Goal: Task Accomplishment & Management: Use online tool/utility

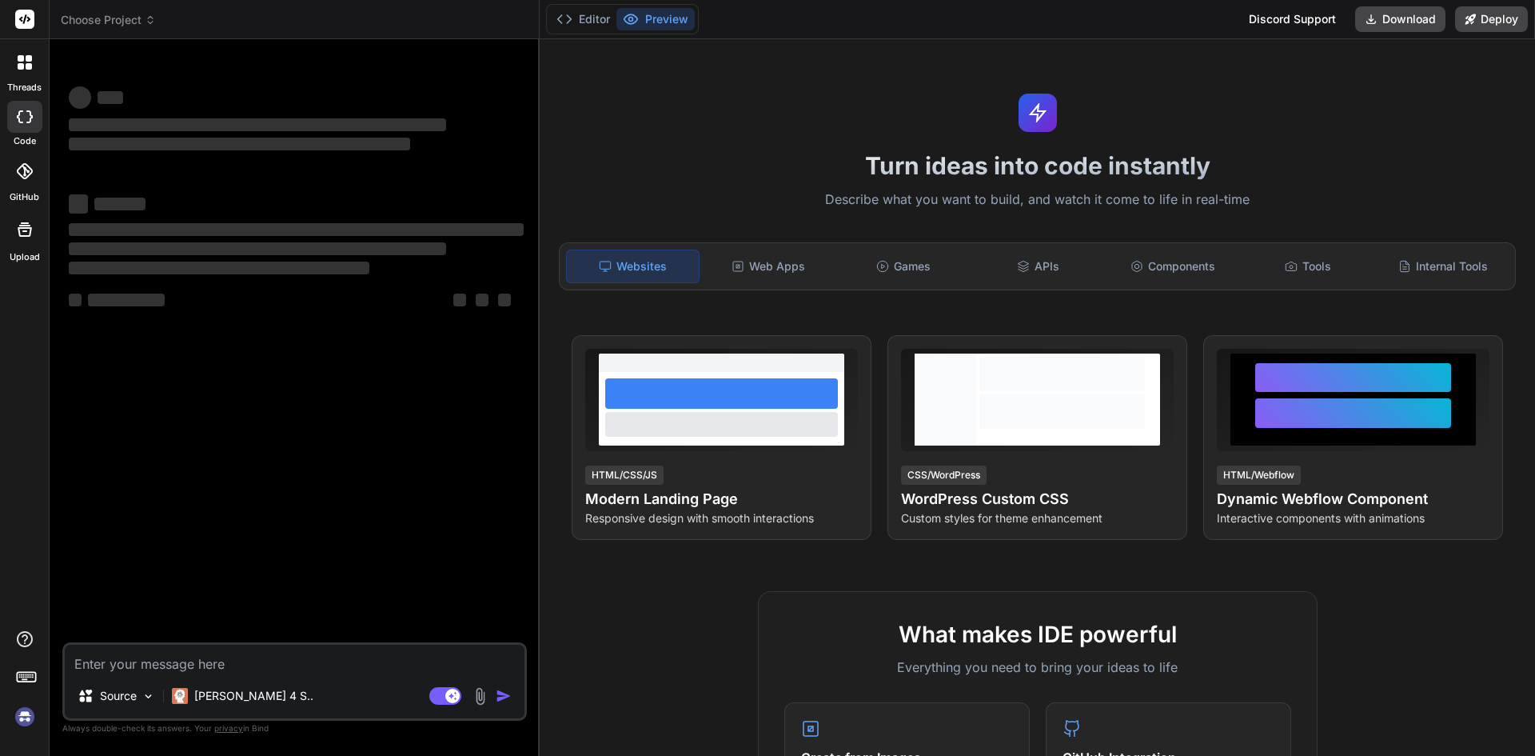
type textarea "x"
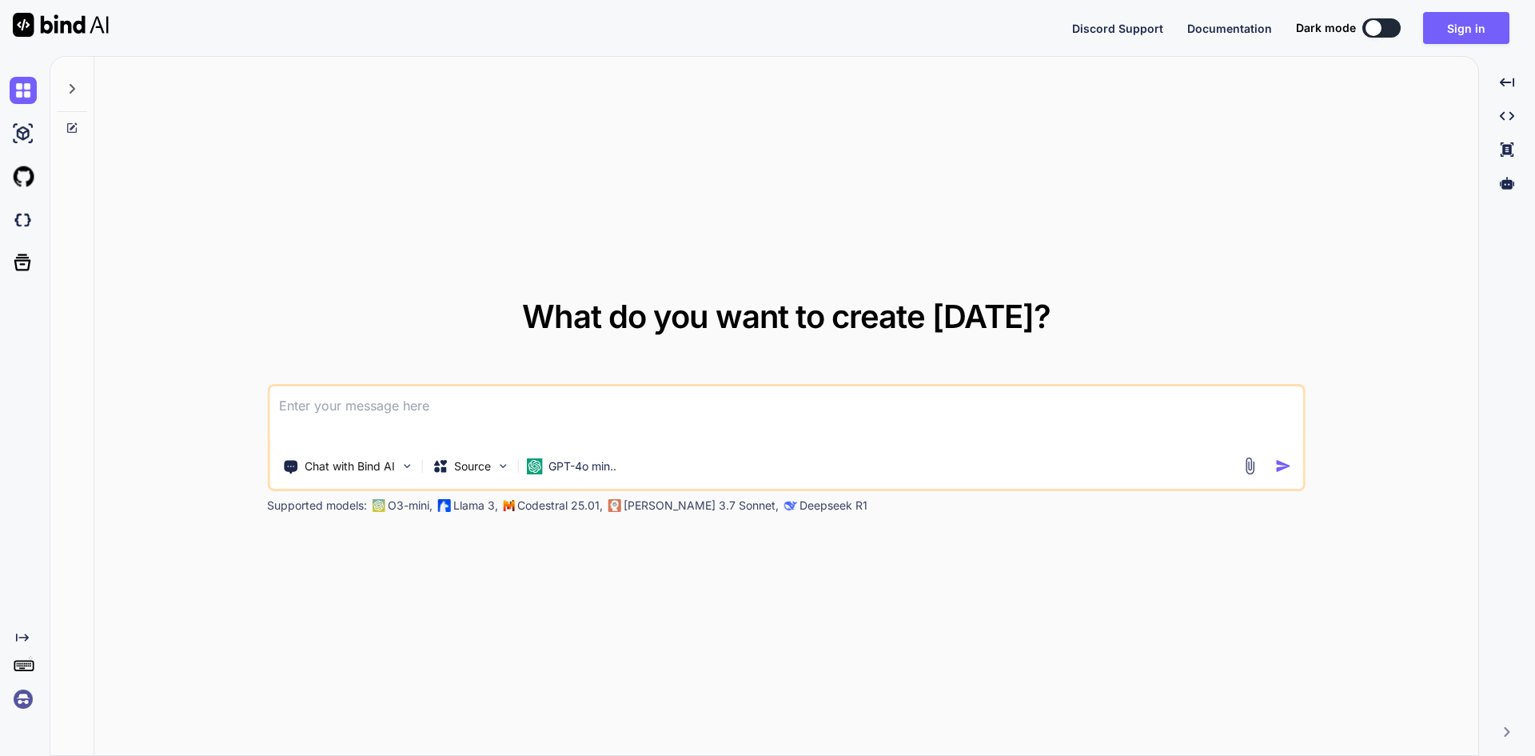
type textarea "x"
paste textarea
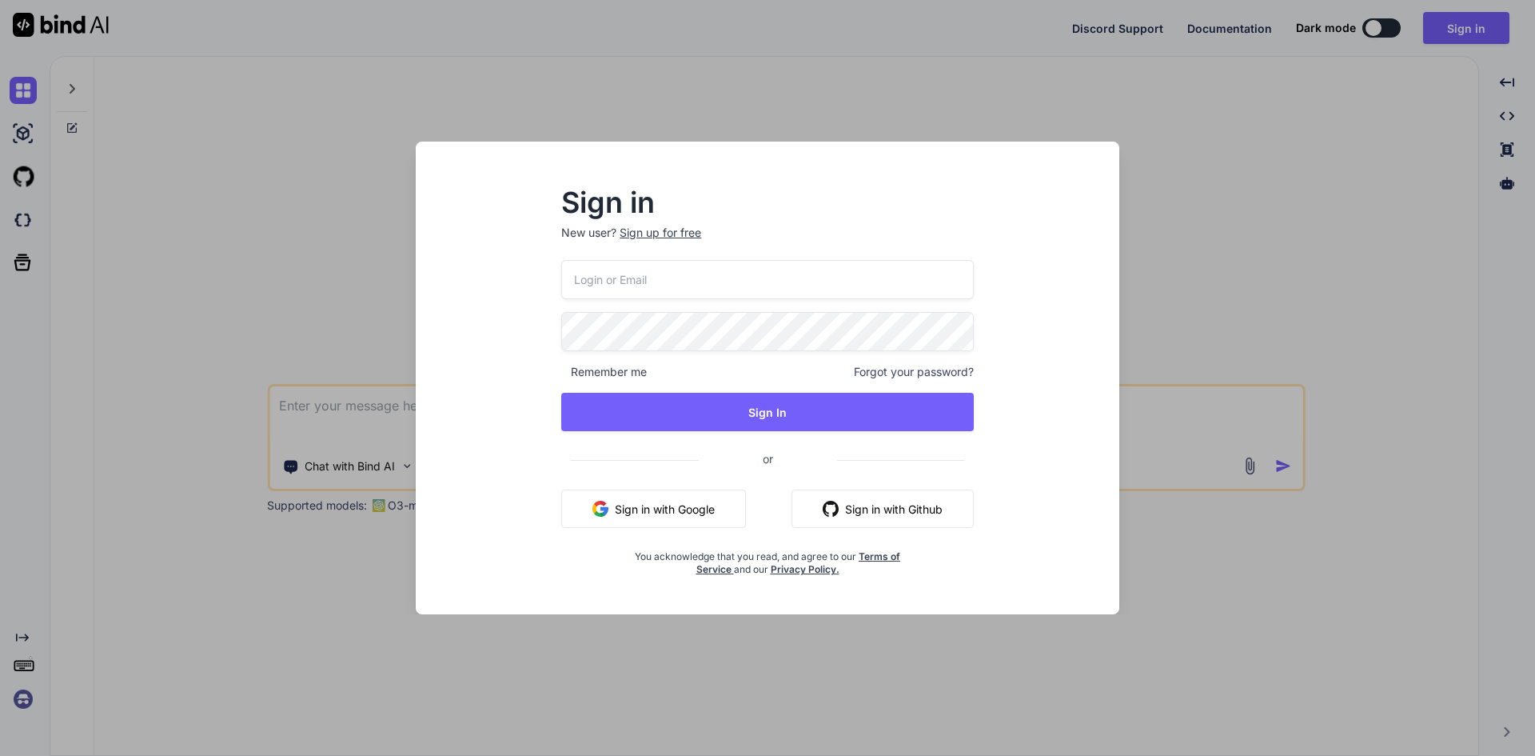
click at [685, 509] on button "Sign in with Google" at bounding box center [653, 508] width 185 height 38
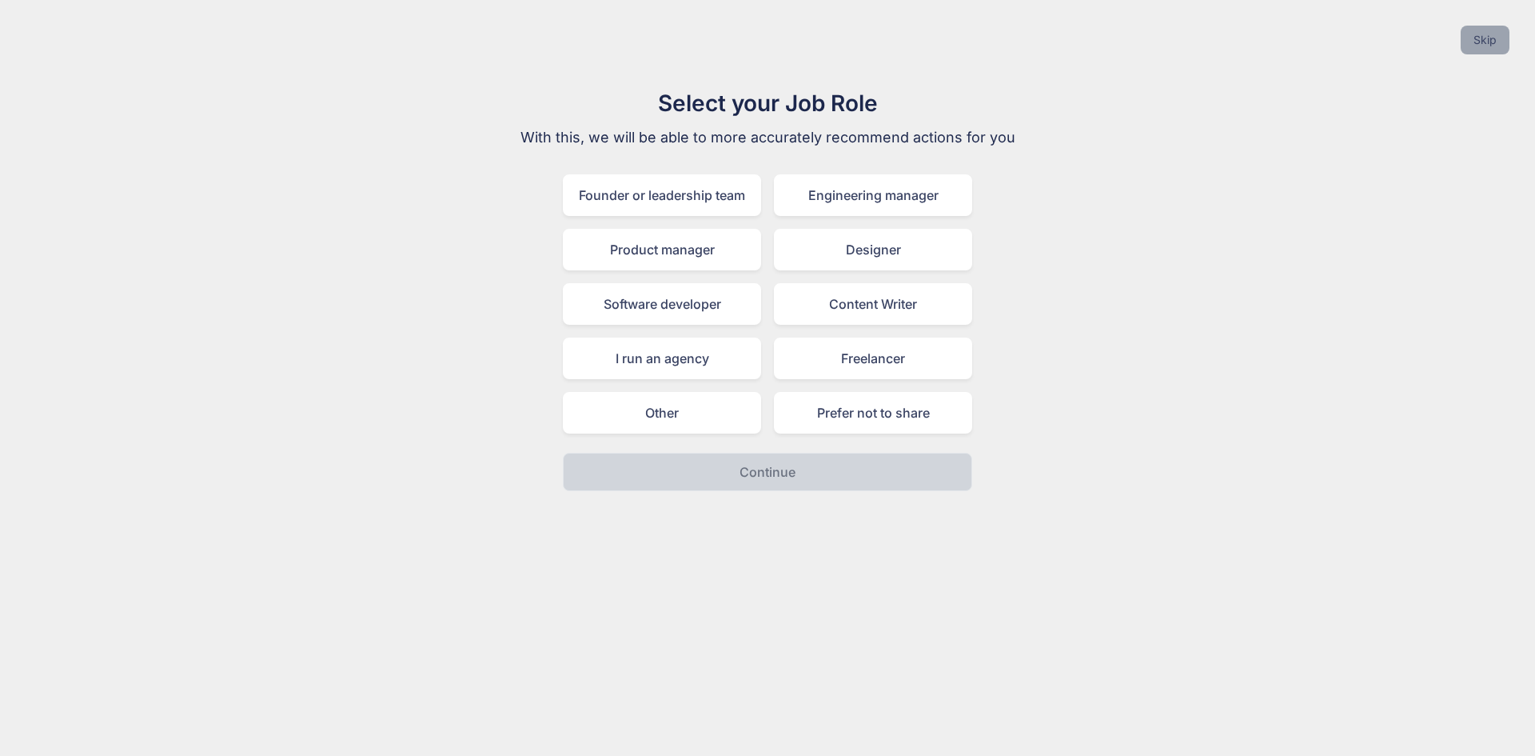
click at [1470, 34] on button "Skip" at bounding box center [1485, 40] width 49 height 29
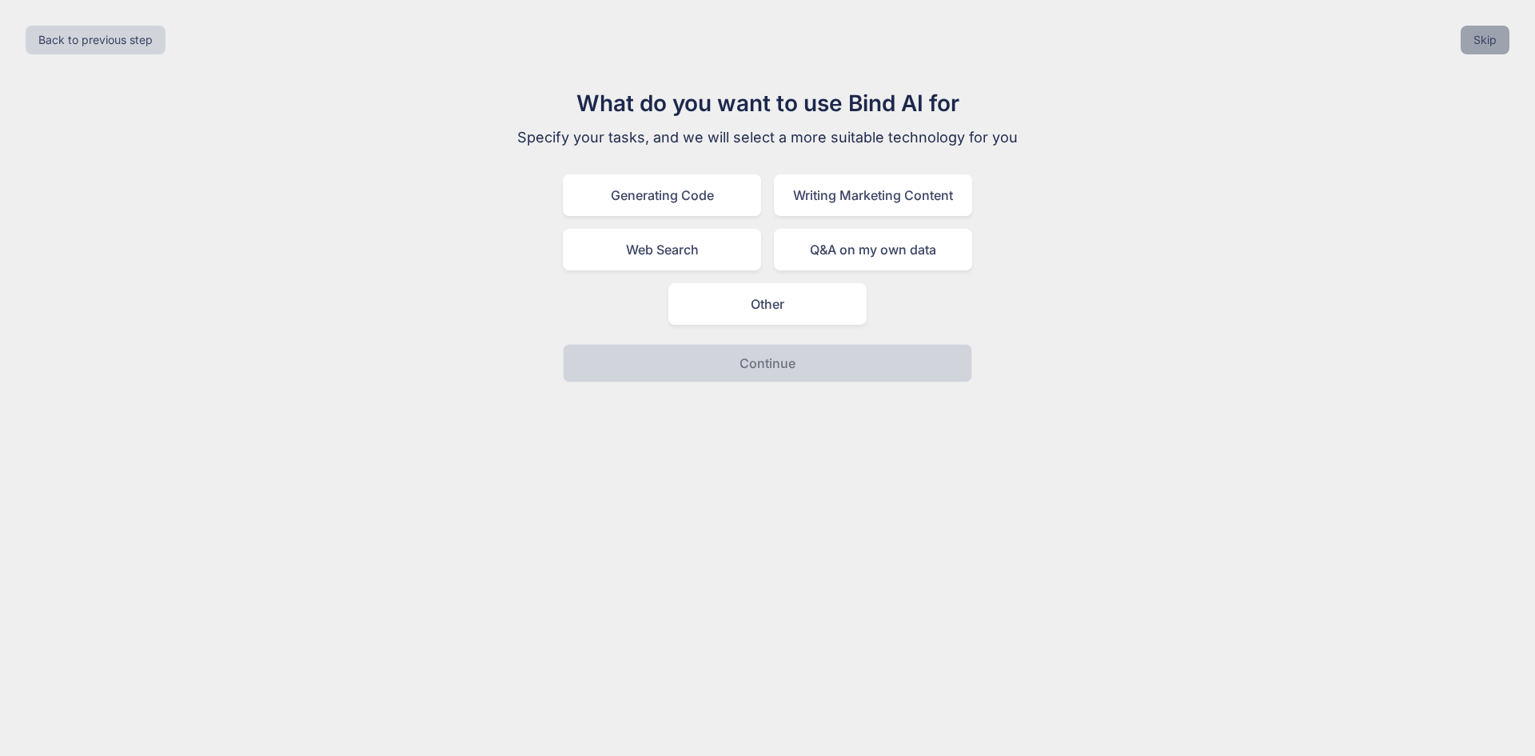
click at [1502, 50] on button "Skip" at bounding box center [1485, 40] width 49 height 29
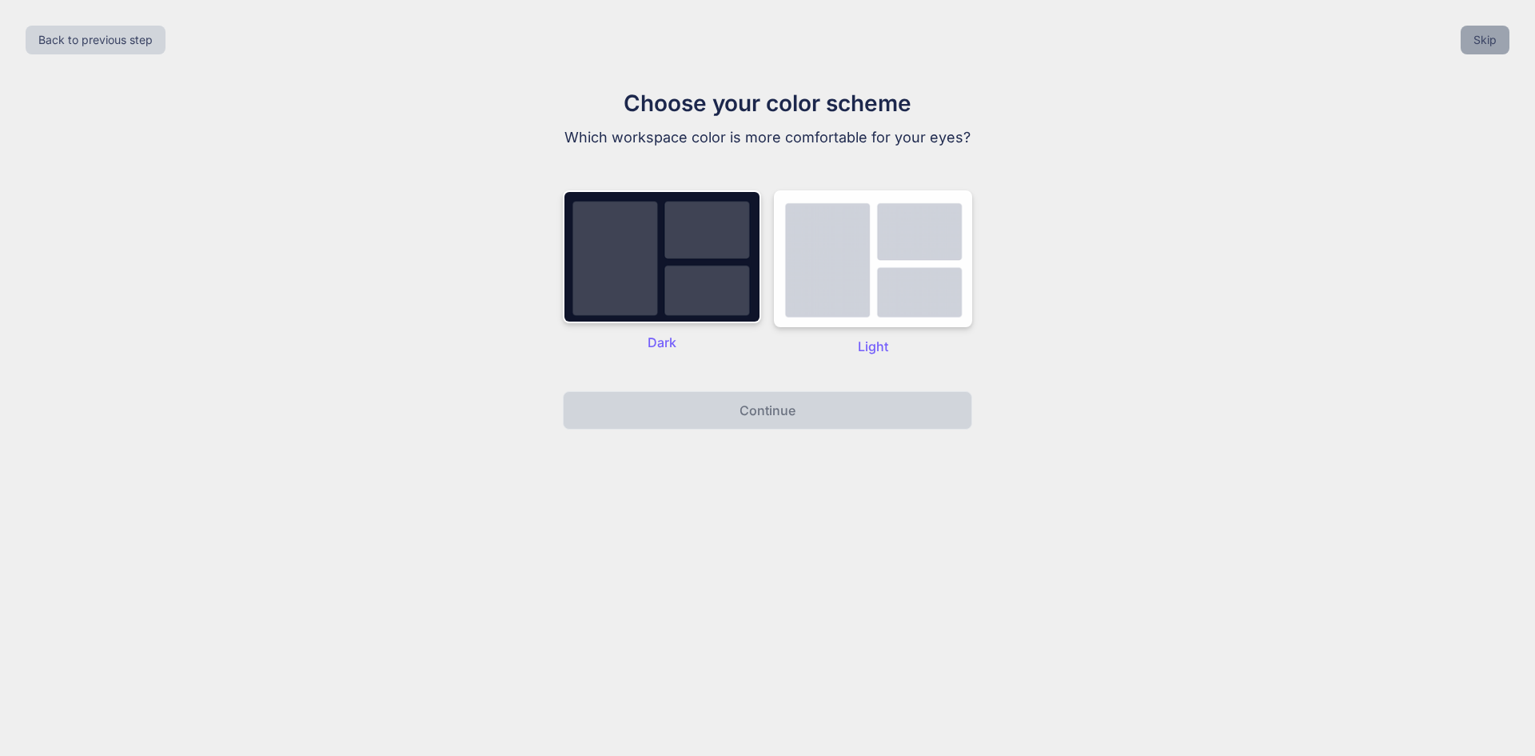
click at [1471, 41] on button "Skip" at bounding box center [1485, 40] width 49 height 29
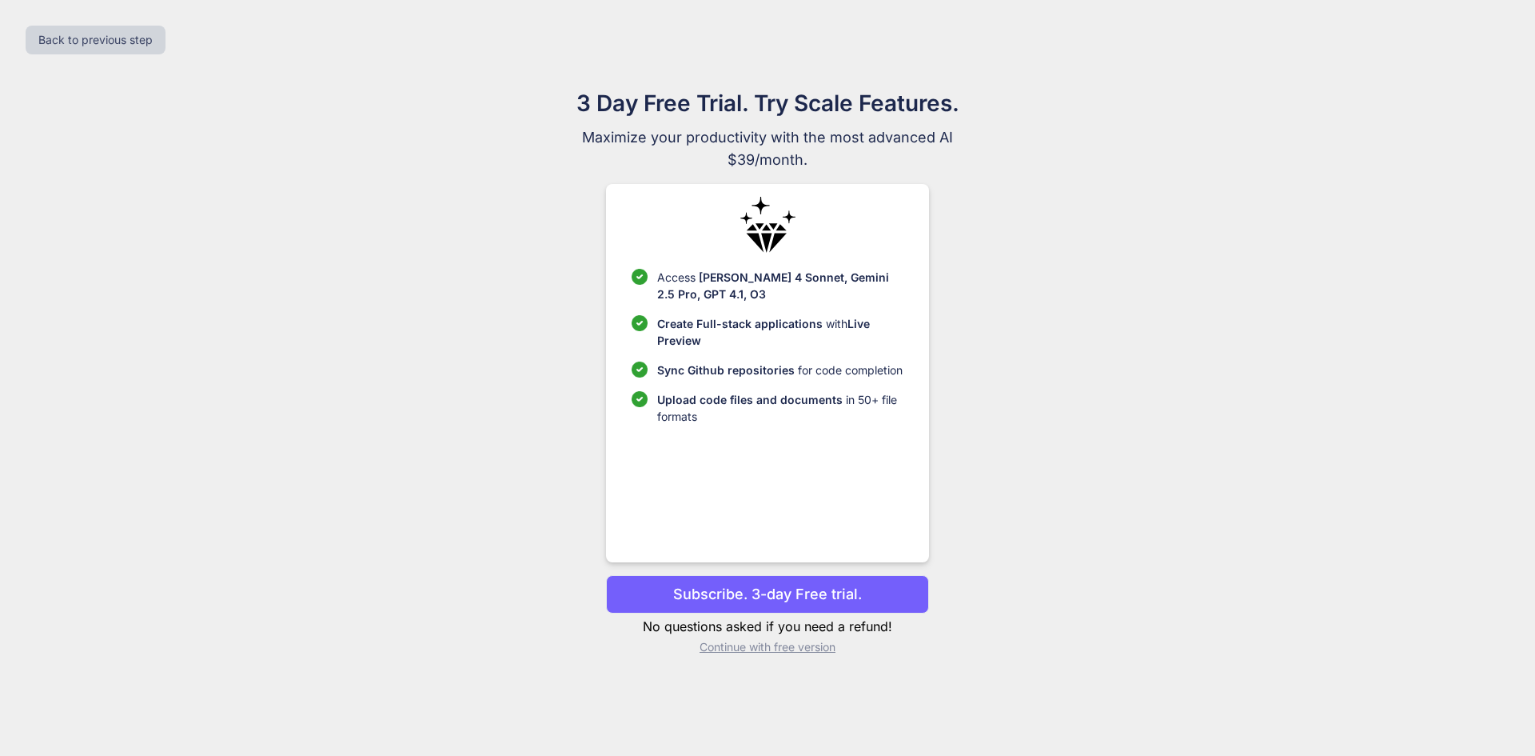
click at [759, 648] on p "Continue with free version" at bounding box center [767, 647] width 322 height 16
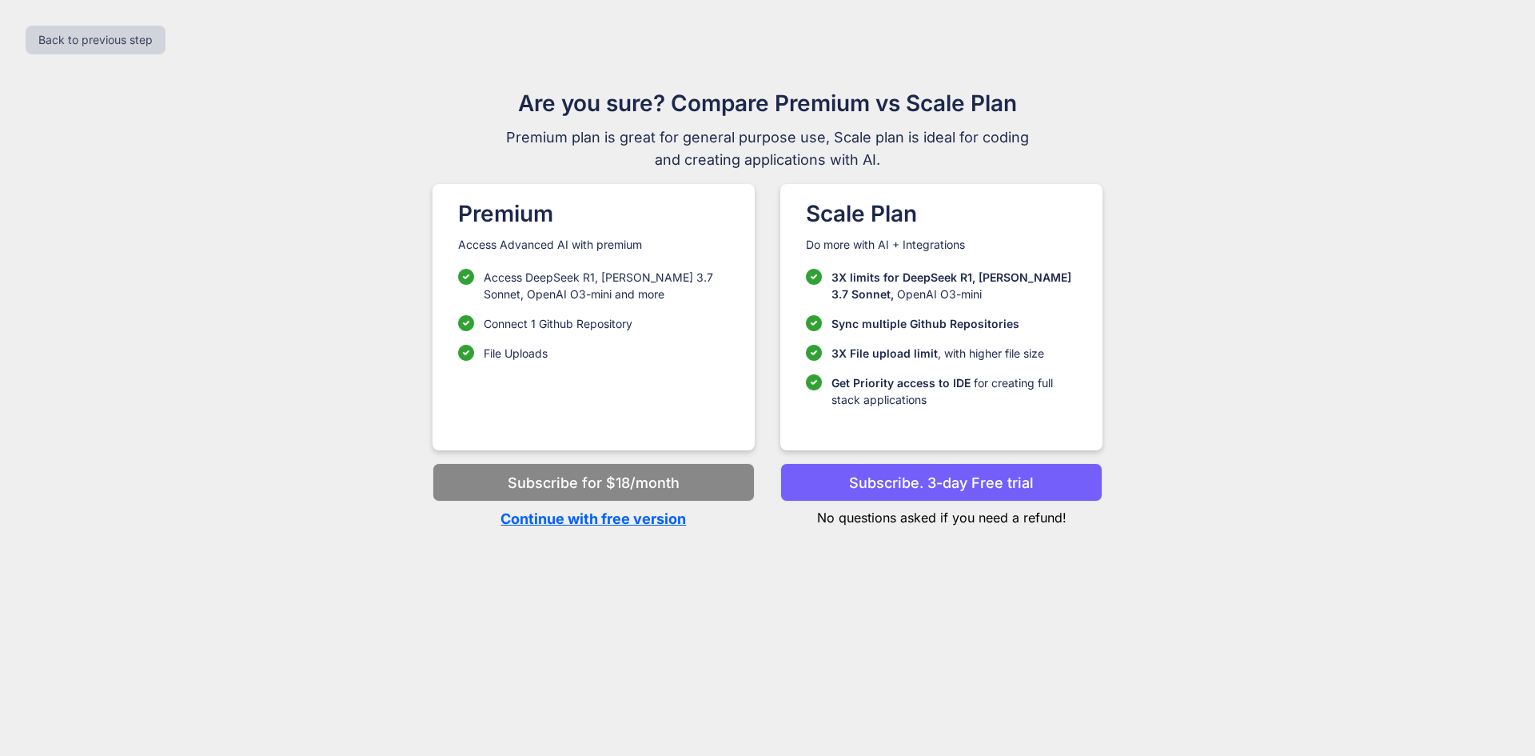
click at [601, 525] on p "Continue with free version" at bounding box center [594, 519] width 322 height 22
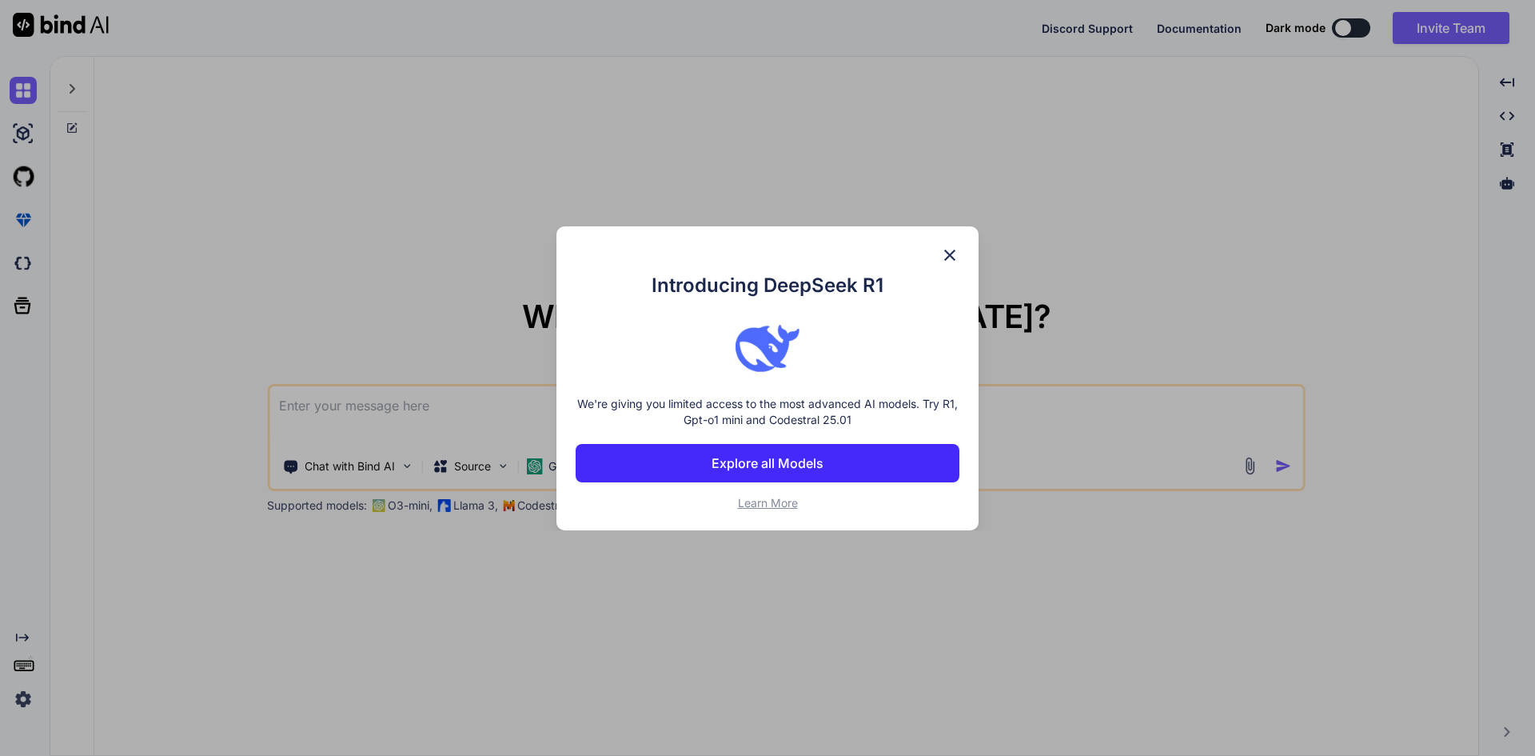
click at [950, 254] on img at bounding box center [949, 254] width 19 height 19
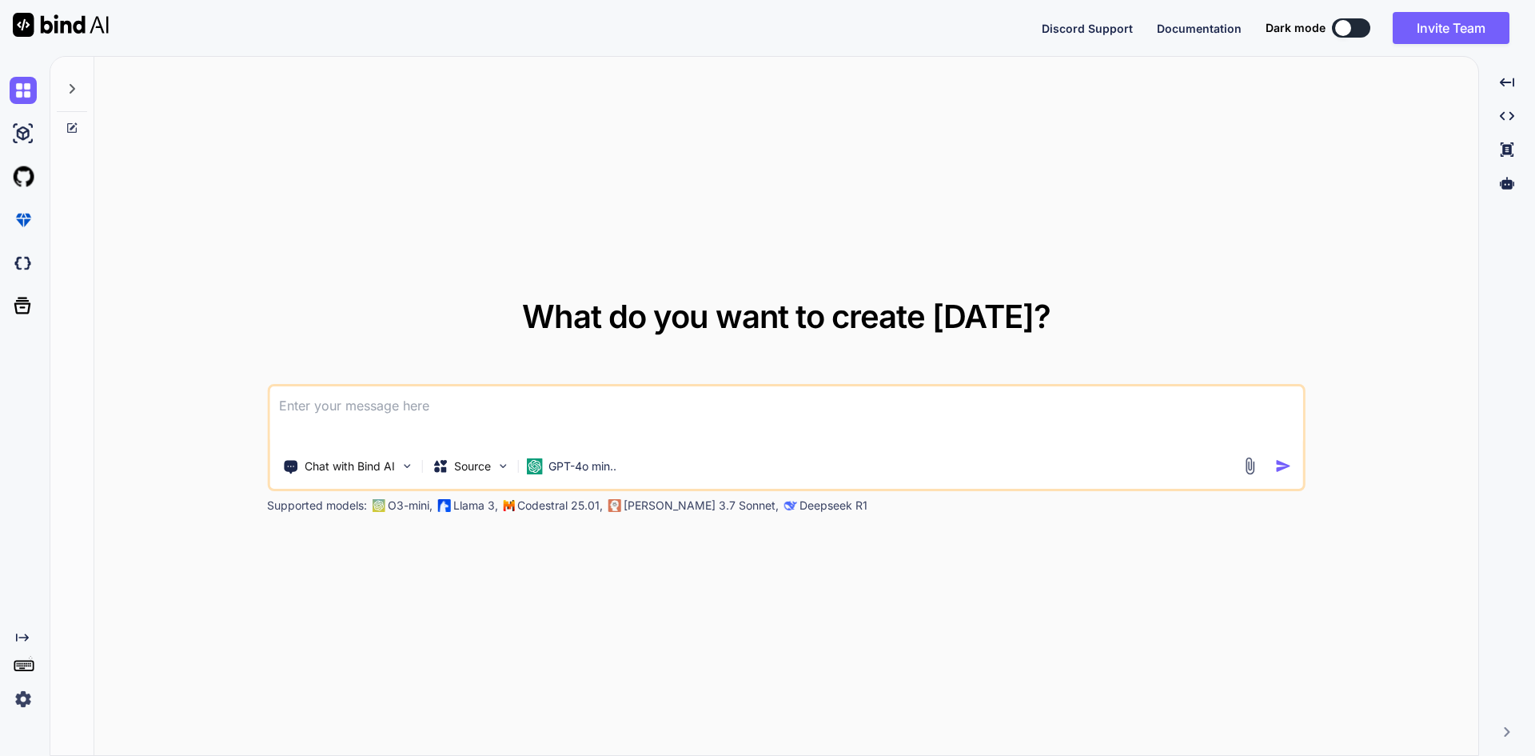
click at [719, 415] on textarea at bounding box center [786, 415] width 1034 height 59
paste textarea "Create a sales dashboard using React. Include: - A table showing sales by regio…"
type textarea "x"
type textarea "Create a sales dashboard using React. Include: - A table showing sales by regio…"
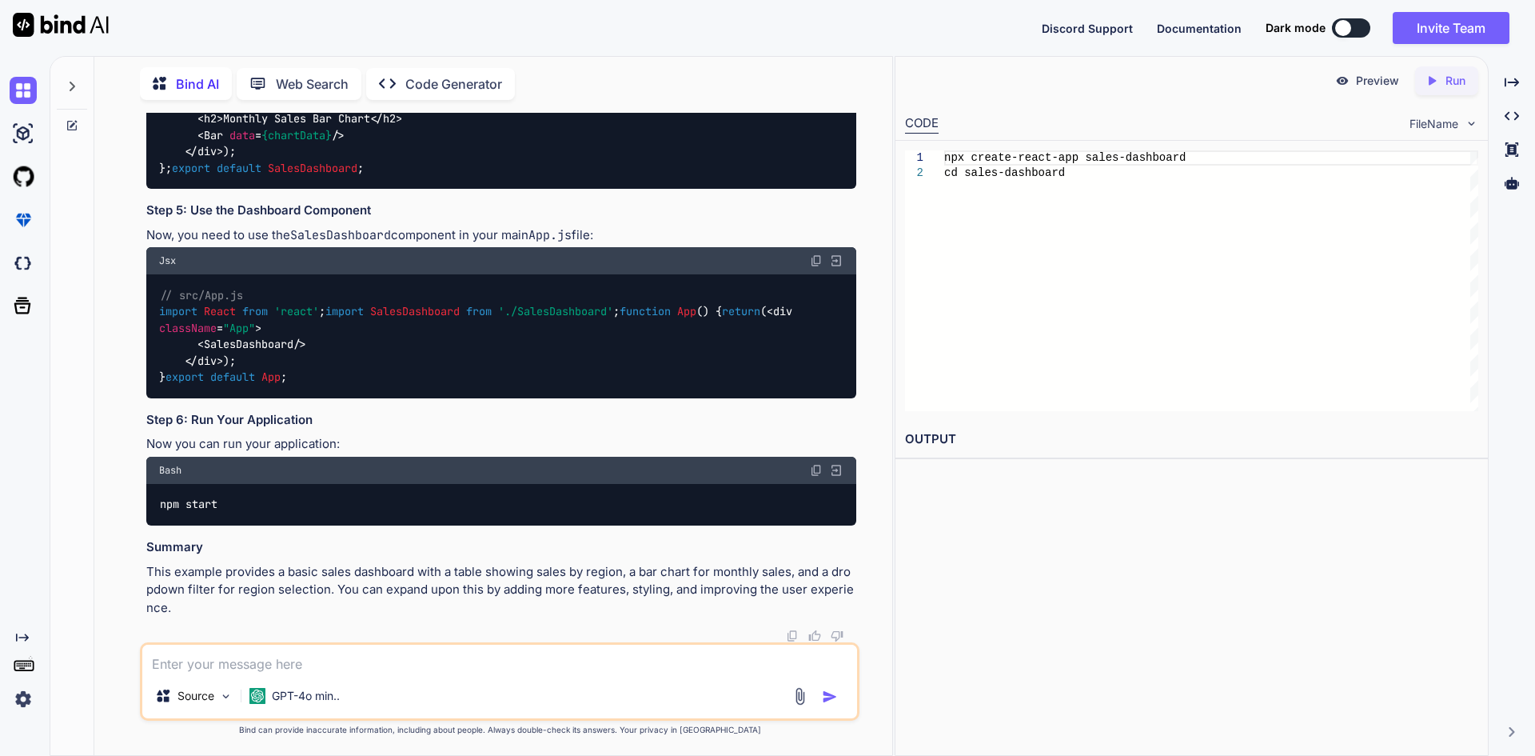
scroll to position [2030, 0]
click at [1432, 74] on icon "Created with Pixso." at bounding box center [1432, 81] width 14 height 14
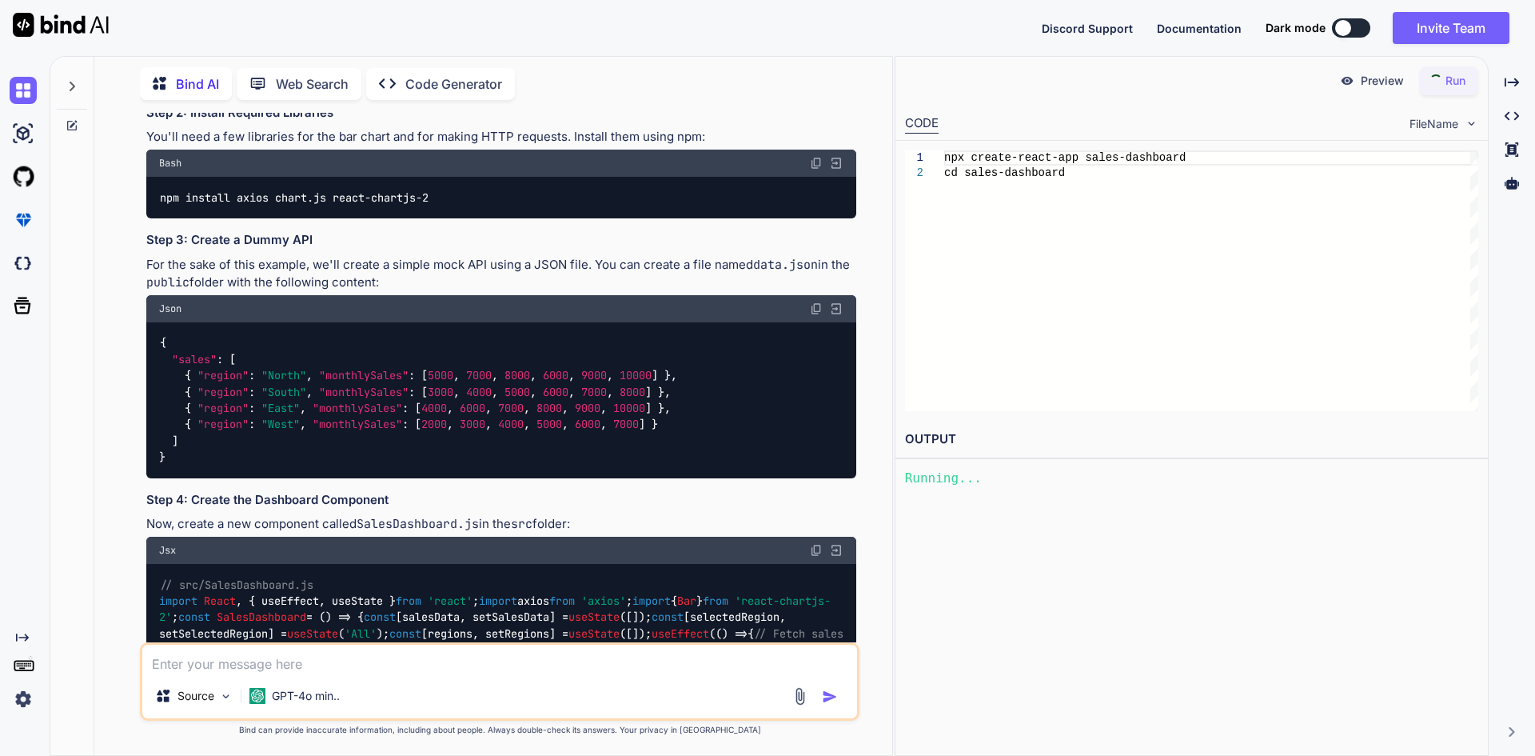
scroll to position [0, 0]
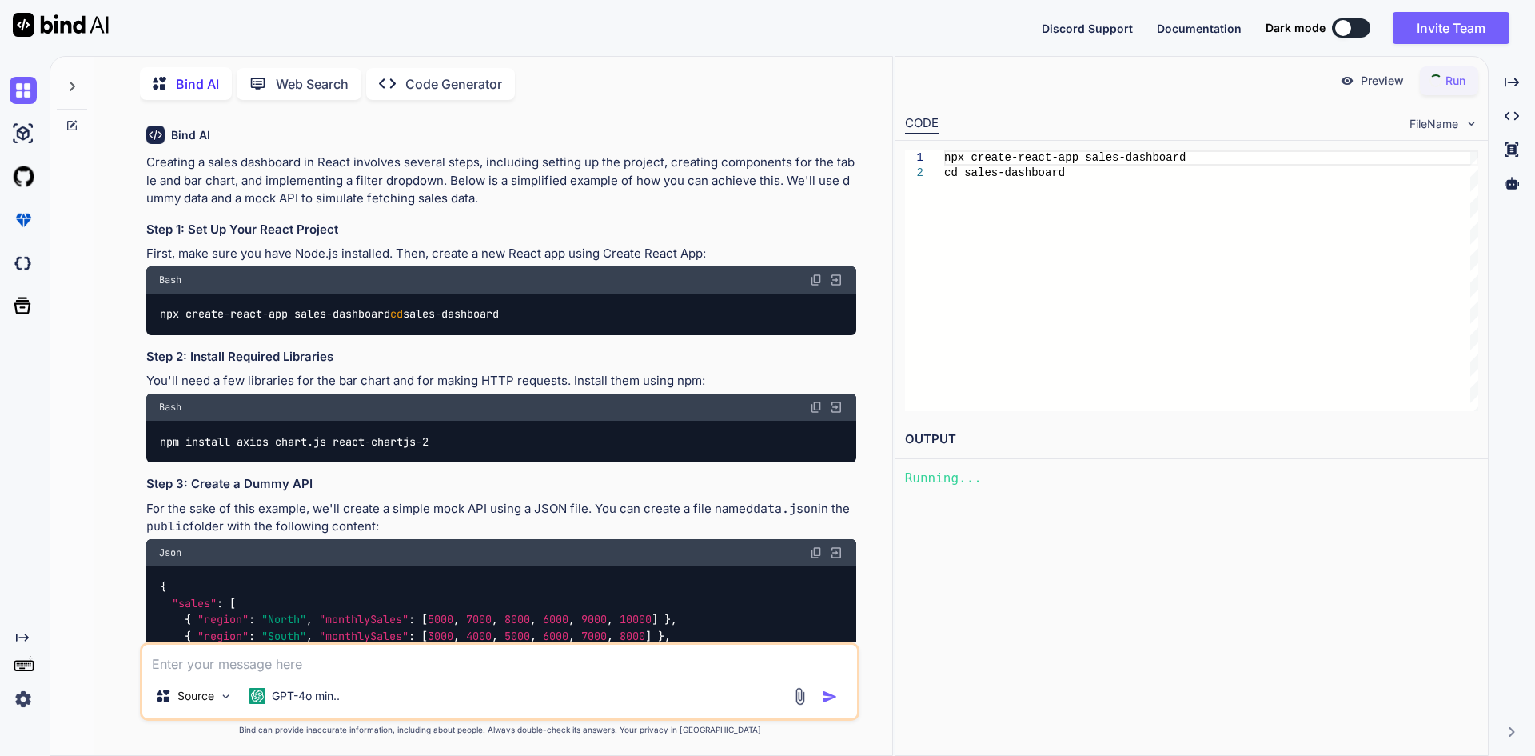
type textarea "x"
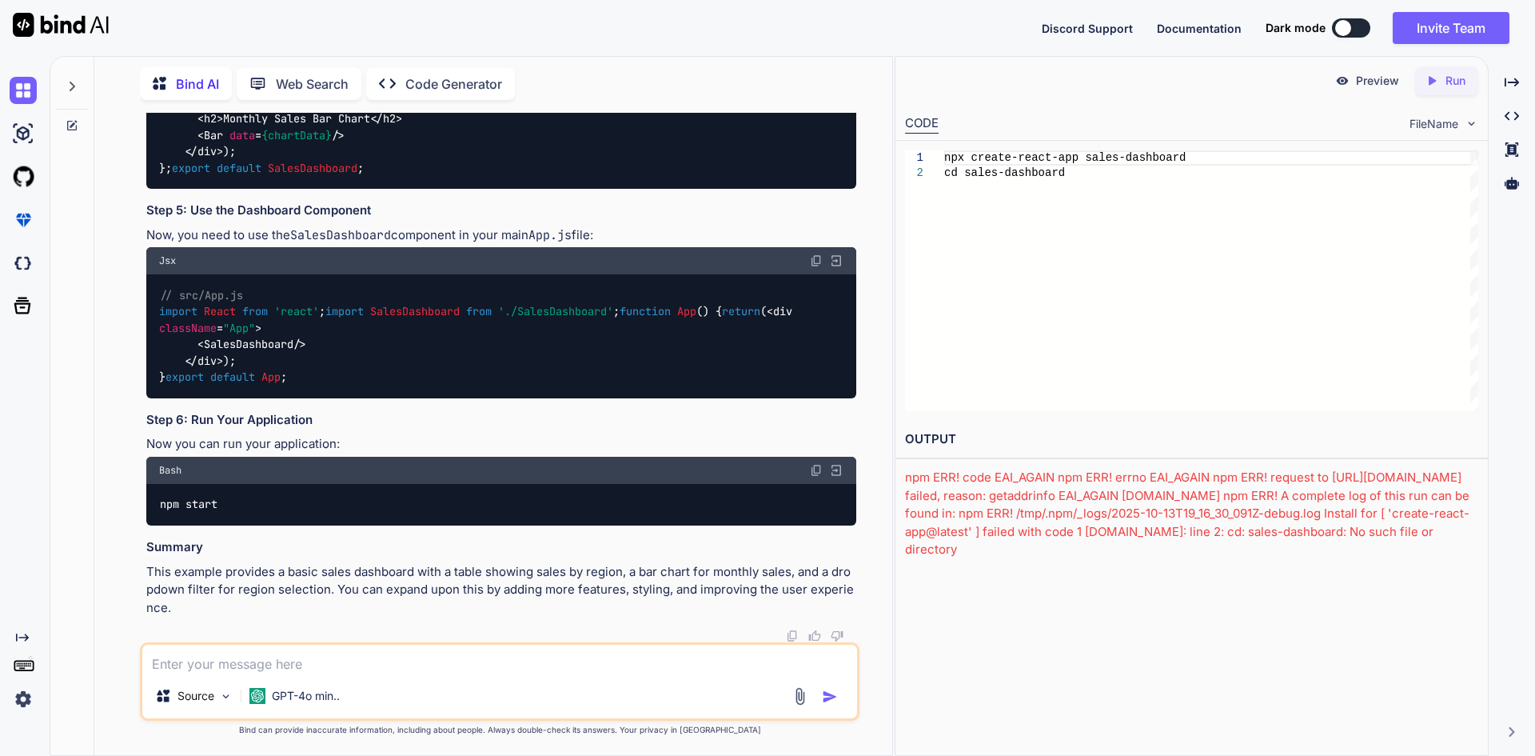
scroll to position [2030, 0]
